Goal: Complete application form

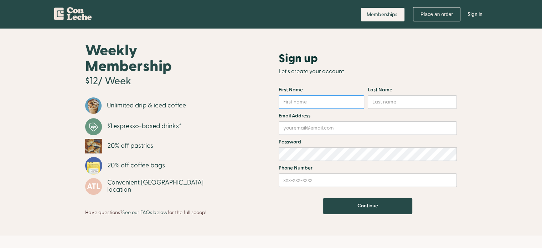
click at [302, 100] on input "Email Form" at bounding box center [321, 102] width 85 height 14
type input "[PERSON_NAME]"
type input "[EMAIL_ADDRESS][DOMAIN_NAME]"
type input "6789085089"
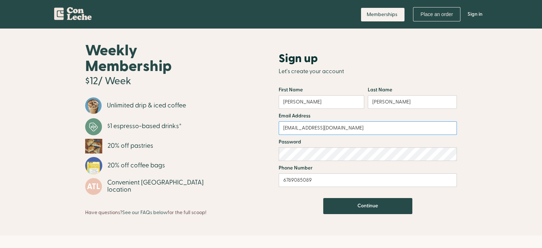
click at [367, 125] on input "[EMAIL_ADDRESS][DOMAIN_NAME]" at bounding box center [368, 128] width 178 height 14
type input "[EMAIL_ADDRESS][DOMAIN_NAME]"
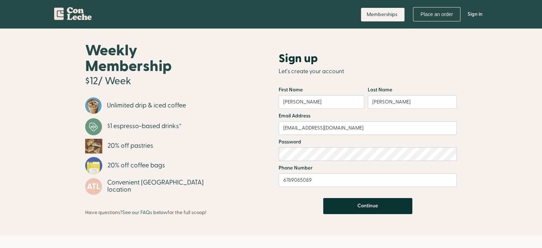
click at [352, 209] on input "Continue" at bounding box center [367, 206] width 89 height 16
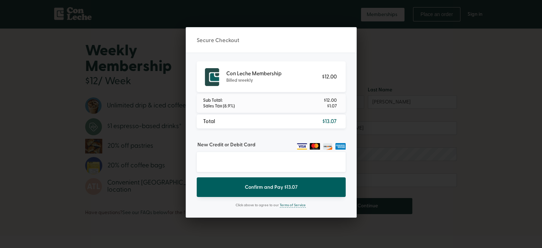
scroll to position [40, 0]
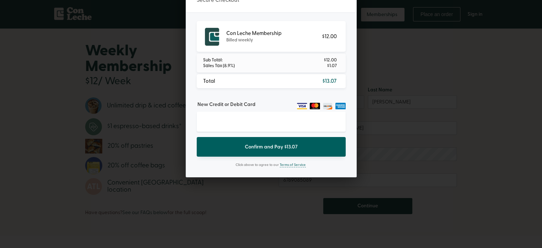
click at [127, 129] on div at bounding box center [271, 84] width 542 height 248
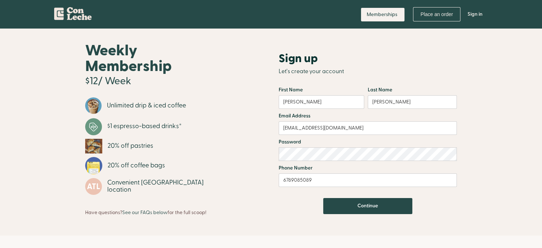
scroll to position [1, 0]
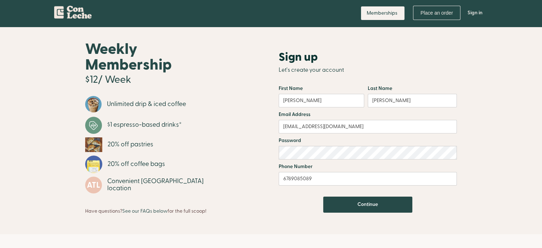
click at [180, 116] on li "$1 espresso-based drinks*" at bounding box center [155, 126] width 140 height 21
